Goal: Navigation & Orientation: Find specific page/section

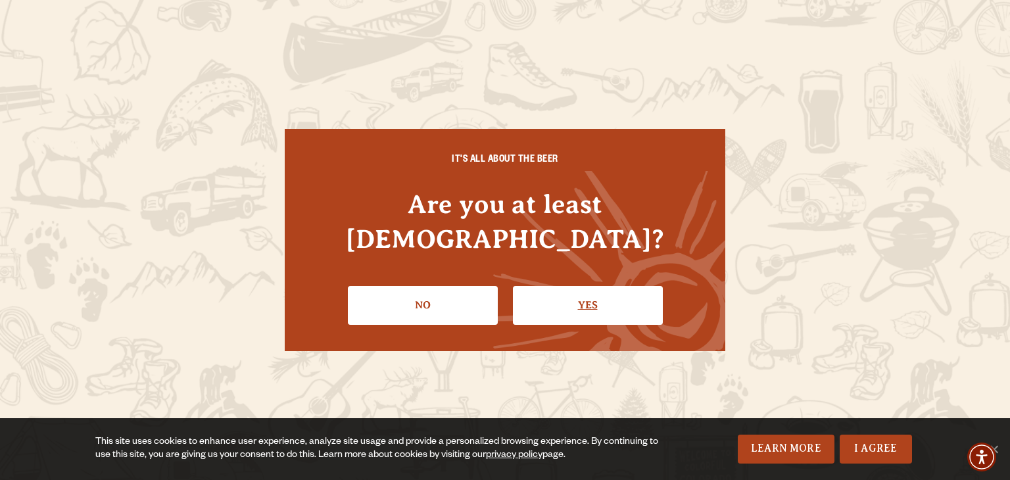
click at [582, 299] on link "Yes" at bounding box center [588, 305] width 150 height 38
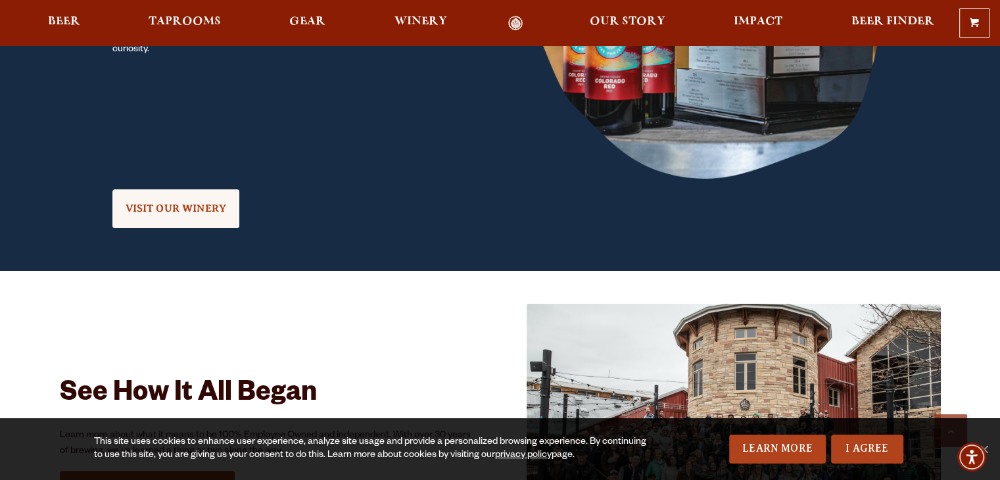
scroll to position [1369, 0]
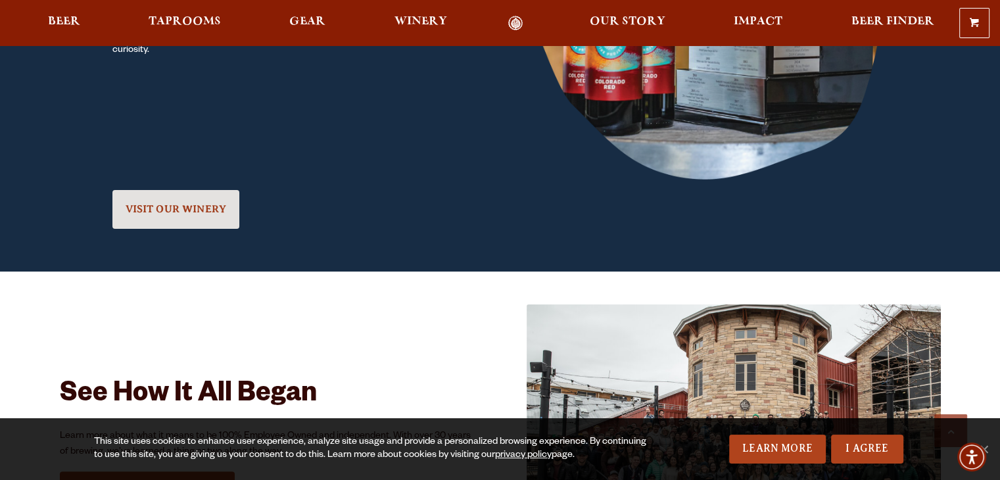
click at [156, 216] on link "VISIT OUR WINERY" at bounding box center [176, 209] width 128 height 39
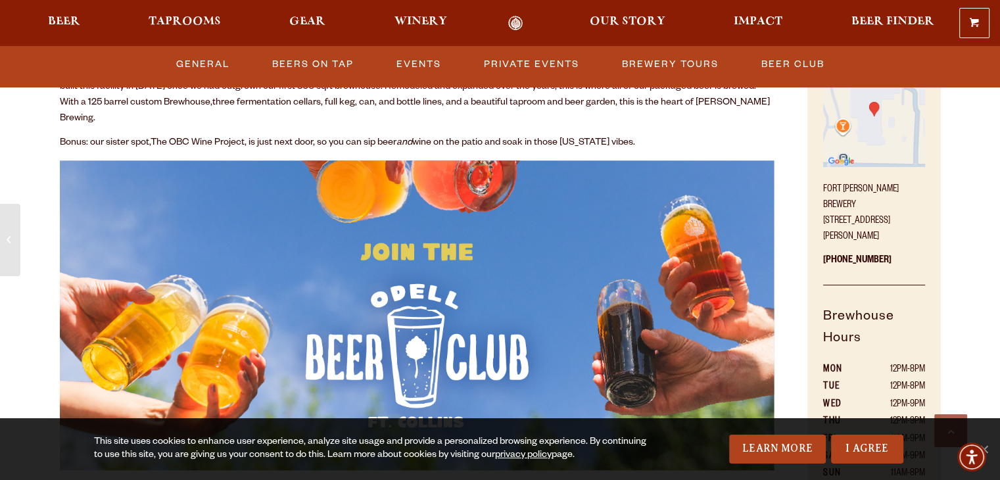
scroll to position [365, 0]
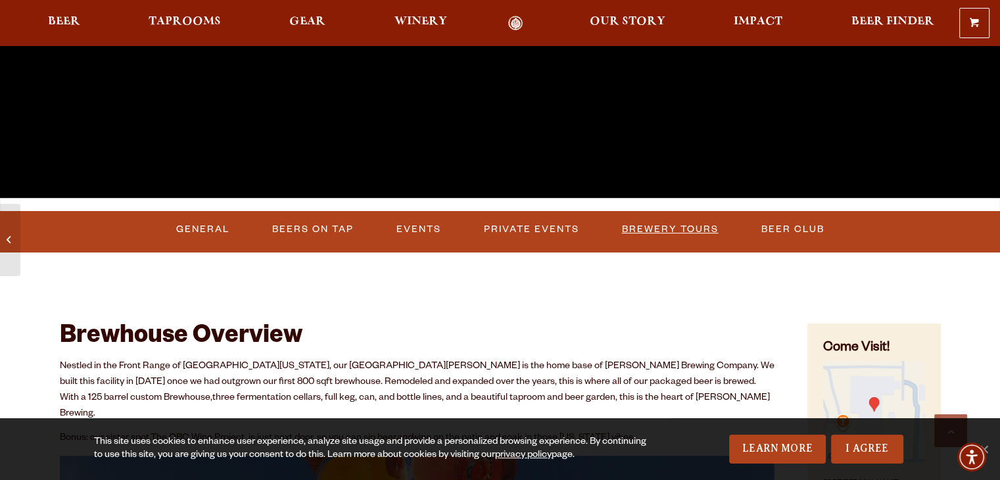
click at [655, 223] on link "Brewery Tours" at bounding box center [670, 229] width 107 height 30
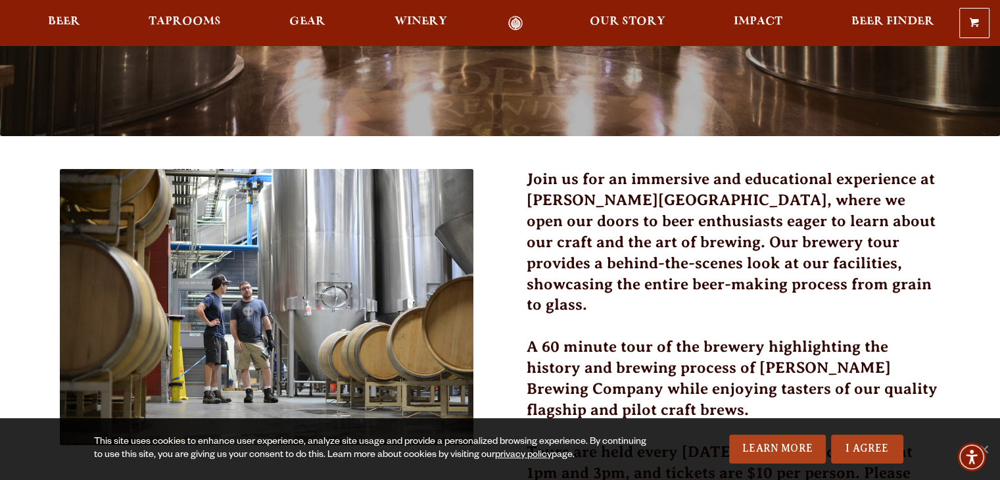
scroll to position [354, 0]
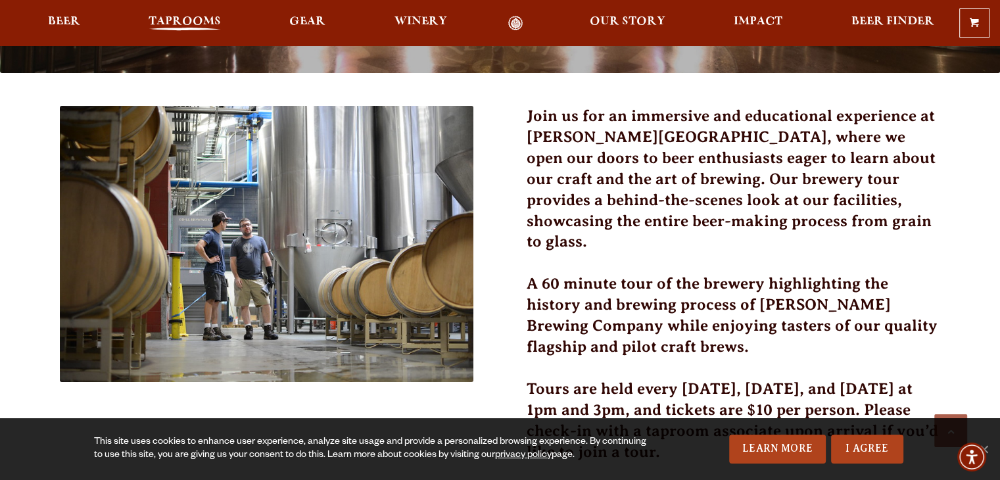
click at [183, 24] on span "Taprooms" at bounding box center [185, 21] width 72 height 11
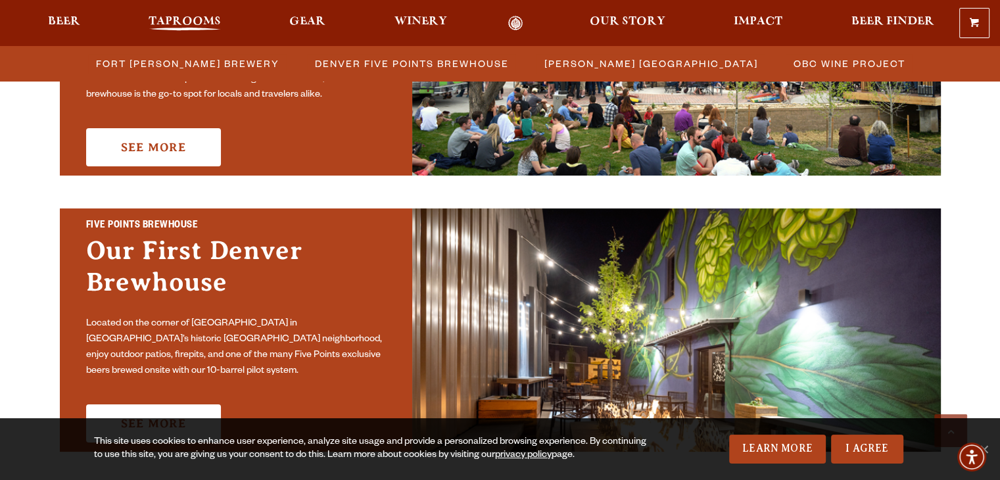
scroll to position [543, 0]
